Goal: Task Accomplishment & Management: Use online tool/utility

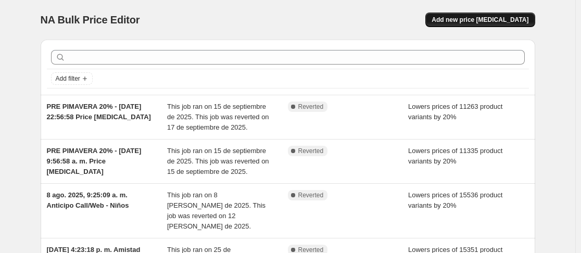
click at [474, 21] on span "Add new price [MEDICAL_DATA]" at bounding box center [479, 20] width 97 height 8
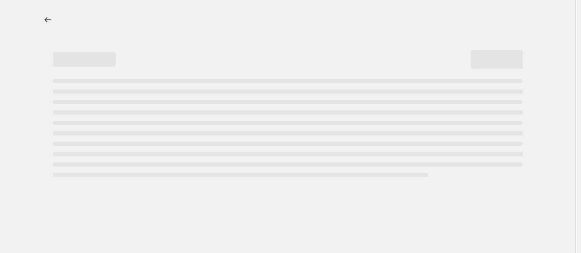
select select "percentage"
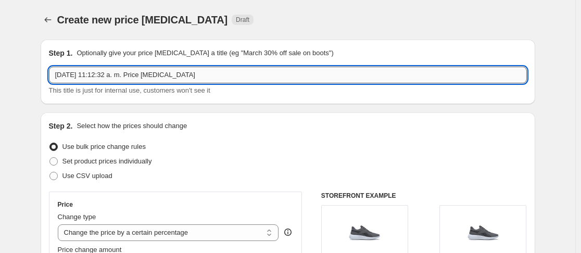
drag, startPoint x: 214, startPoint y: 74, endPoint x: 143, endPoint y: 79, distance: 72.0
click at [143, 79] on input "[DATE] 11:12:32 a. m. Price [MEDICAL_DATA]" at bounding box center [288, 75] width 478 height 17
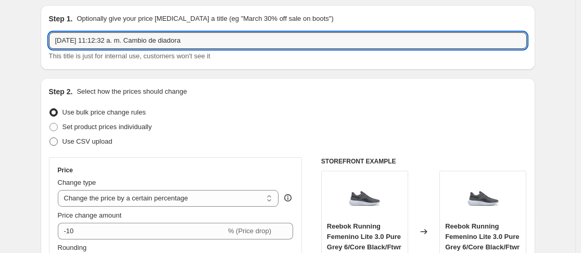
scroll to position [52, 0]
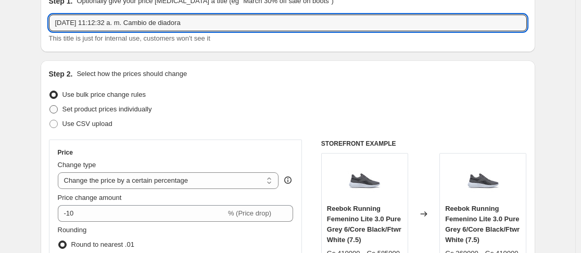
type input "[DATE] 11:12:32 a. m. Cambio de diadora"
click at [94, 113] on span "Set product prices individually" at bounding box center [107, 109] width 90 height 8
click at [50, 106] on input "Set product prices individually" at bounding box center [49, 105] width 1 height 1
radio input "true"
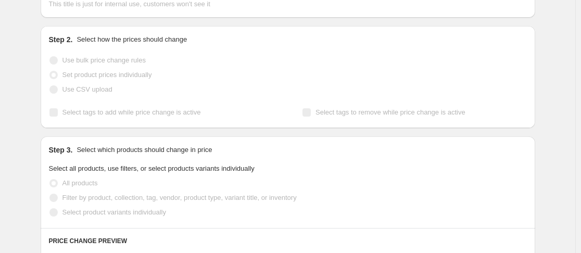
scroll to position [104, 0]
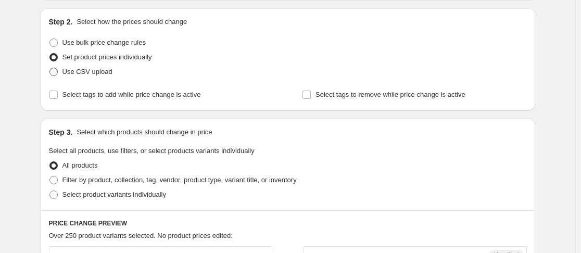
click at [85, 75] on span "Use CSV upload" at bounding box center [87, 72] width 50 height 8
click at [50, 68] on input "Use CSV upload" at bounding box center [49, 68] width 1 height 1
radio input "true"
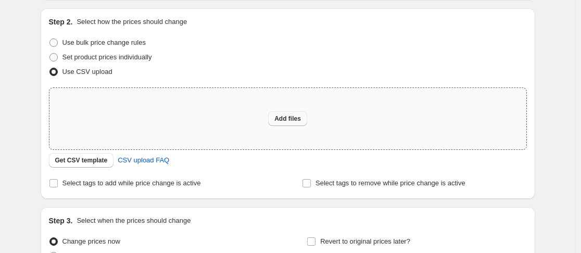
click at [294, 116] on span "Add files" at bounding box center [287, 119] width 27 height 8
type input "C:\fakepath\Ajuste de Precios DIADORA Octubre 2025 - Hoja 1.csv"
click at [283, 115] on button "Add files" at bounding box center [287, 118] width 39 height 15
type input "C:\fakepath\Ajuste de Precios DIADORA Octubre 2025 - Hoja 1 (1).csv"
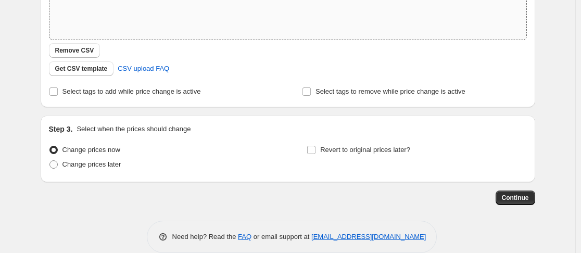
scroll to position [230, 0]
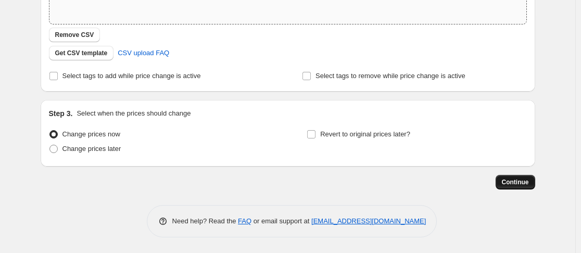
click at [513, 188] on button "Continue" at bounding box center [516, 182] width 40 height 15
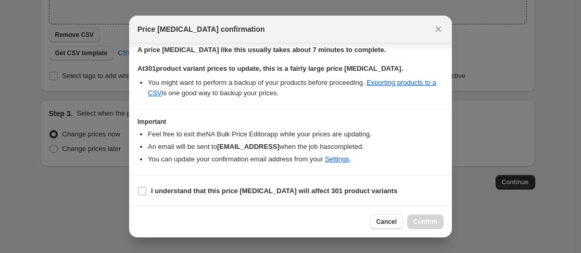
scroll to position [325, 0]
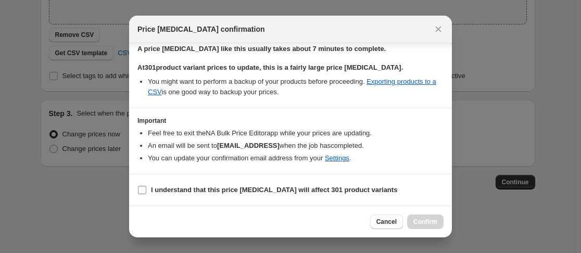
click at [142, 189] on input "I understand that this price [MEDICAL_DATA] will affect 301 product variants" at bounding box center [142, 190] width 8 height 8
checkbox input "true"
click at [423, 228] on button "Confirm" at bounding box center [425, 221] width 36 height 15
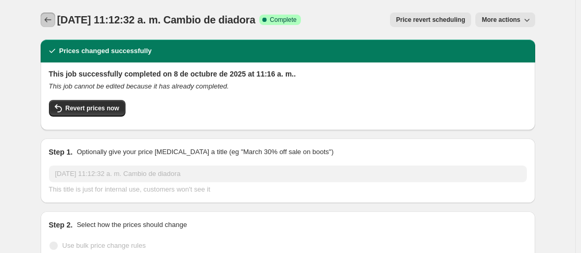
click at [47, 16] on icon "Price change jobs" at bounding box center [48, 20] width 10 height 10
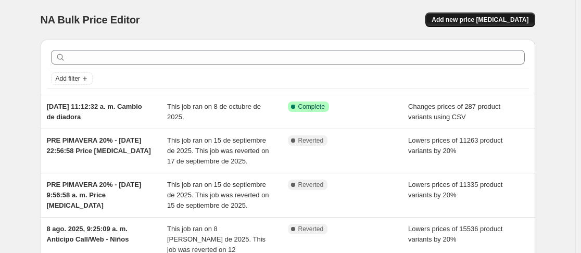
click at [469, 20] on span "Add new price [MEDICAL_DATA]" at bounding box center [479, 20] width 97 height 8
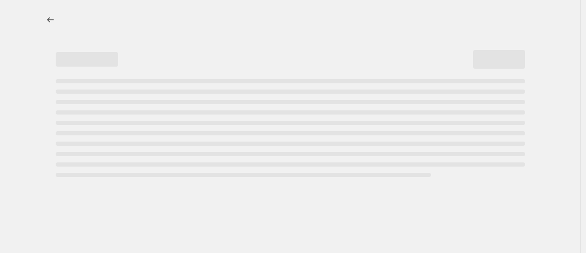
select select "percentage"
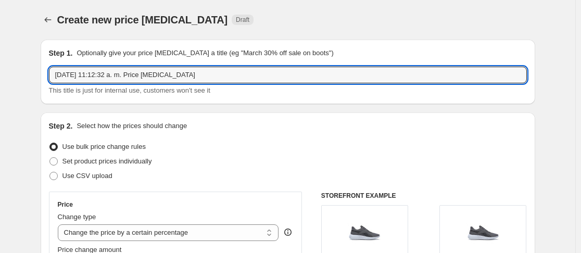
drag, startPoint x: 142, startPoint y: 75, endPoint x: 303, endPoint y: 84, distance: 161.1
click at [303, 84] on div "[DATE] 11:12:32 a. m. Price [MEDICAL_DATA] This title is just for internal use,…" at bounding box center [288, 81] width 478 height 29
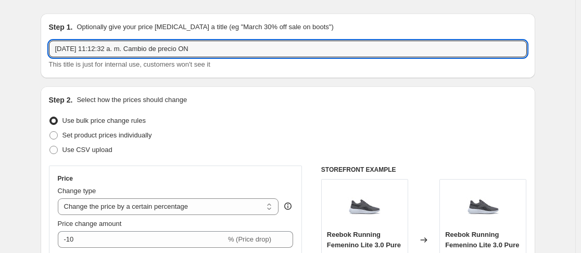
scroll to position [52, 0]
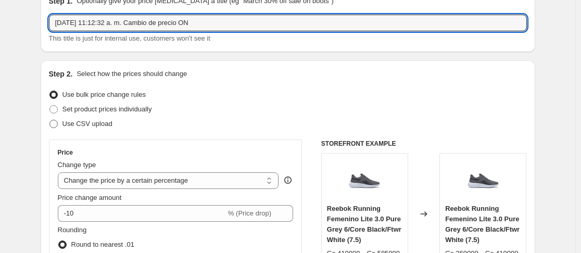
type input "[DATE] 11:12:32 a. m. Cambio de precio ON"
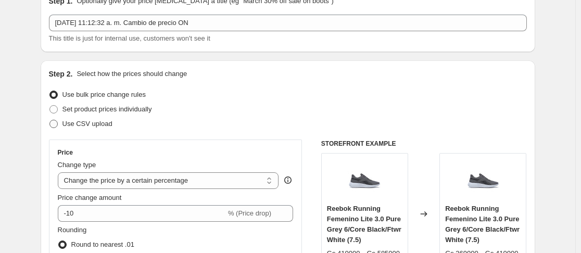
click at [92, 123] on span "Use CSV upload" at bounding box center [87, 124] width 50 height 8
click at [50, 120] on input "Use CSV upload" at bounding box center [49, 120] width 1 height 1
radio input "true"
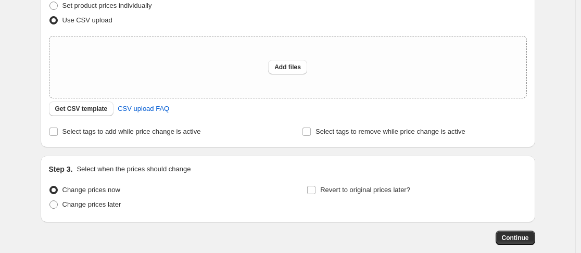
scroll to position [156, 0]
click at [264, 69] on div "Add files" at bounding box center [287, 66] width 477 height 61
type input "C:\fakepath\ON Actualizacion Precios V1.xlsx - Hoja 1.csv"
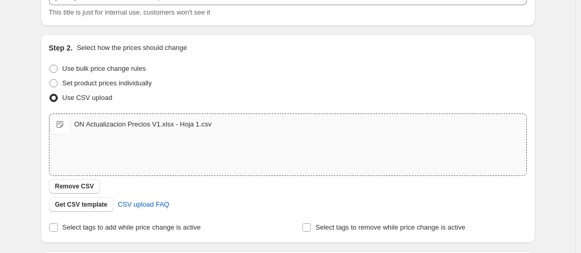
scroll to position [230, 0]
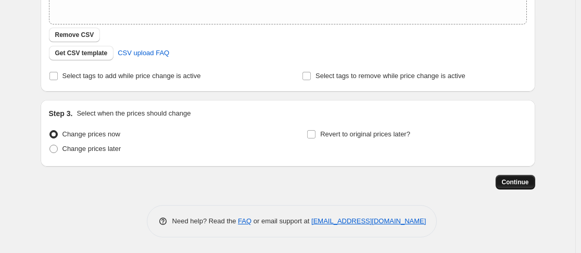
click at [524, 186] on span "Continue" at bounding box center [515, 182] width 27 height 8
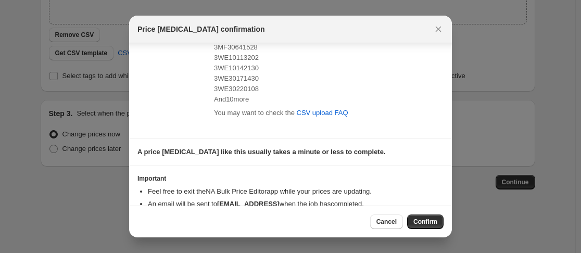
scroll to position [249, 0]
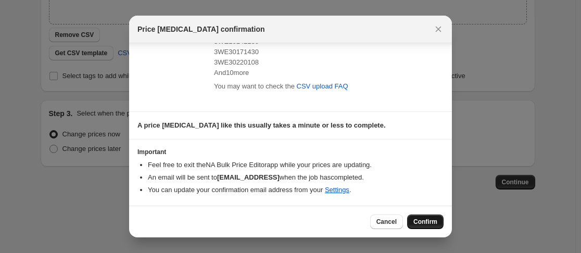
click at [430, 224] on span "Confirm" at bounding box center [425, 222] width 24 height 8
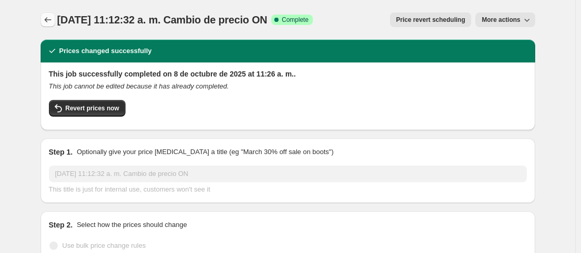
click at [53, 23] on icon "Price change jobs" at bounding box center [48, 20] width 10 height 10
